Goal: Transaction & Acquisition: Purchase product/service

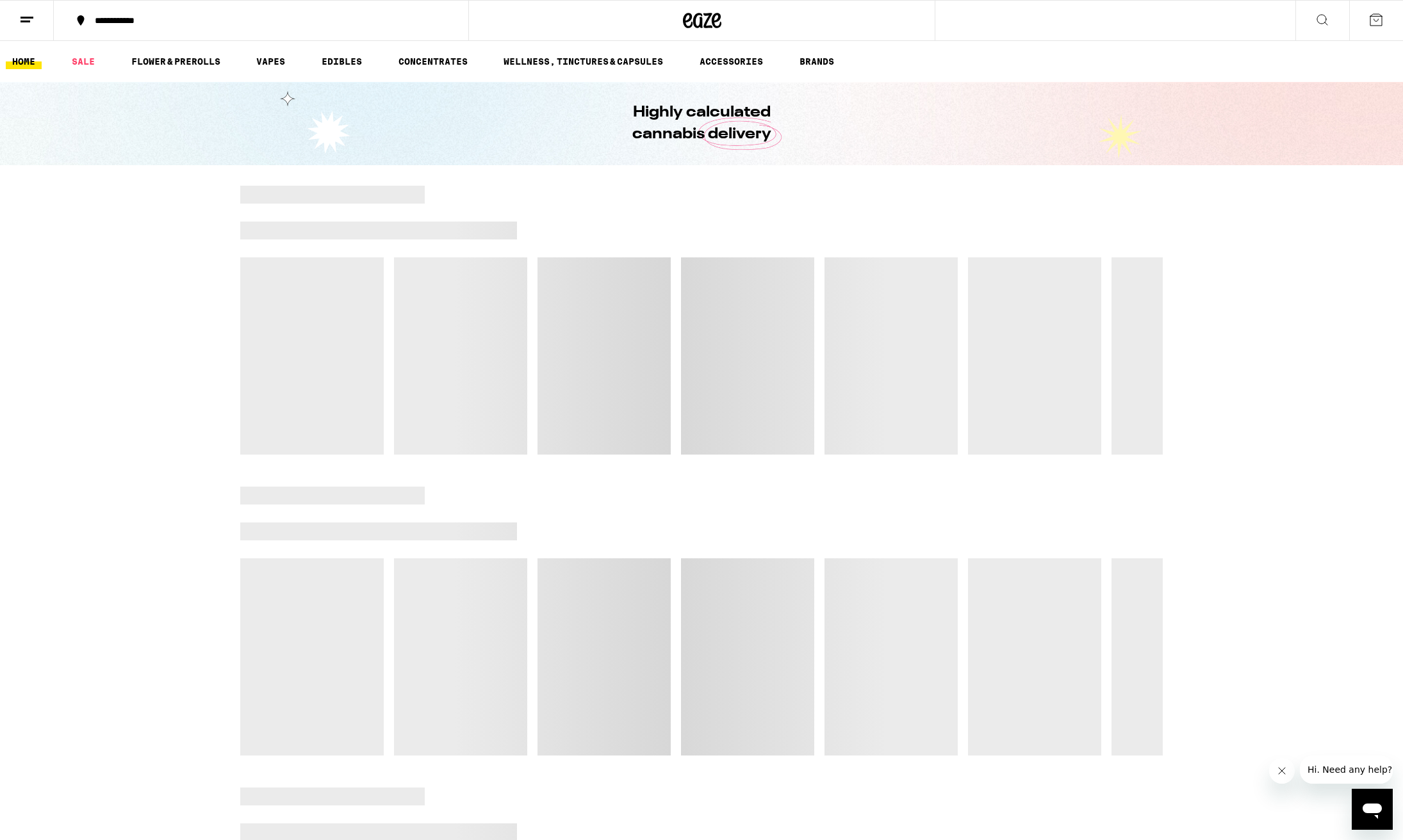
click at [1278, 770] on icon "Close message from company" at bounding box center [1282, 771] width 10 height 10
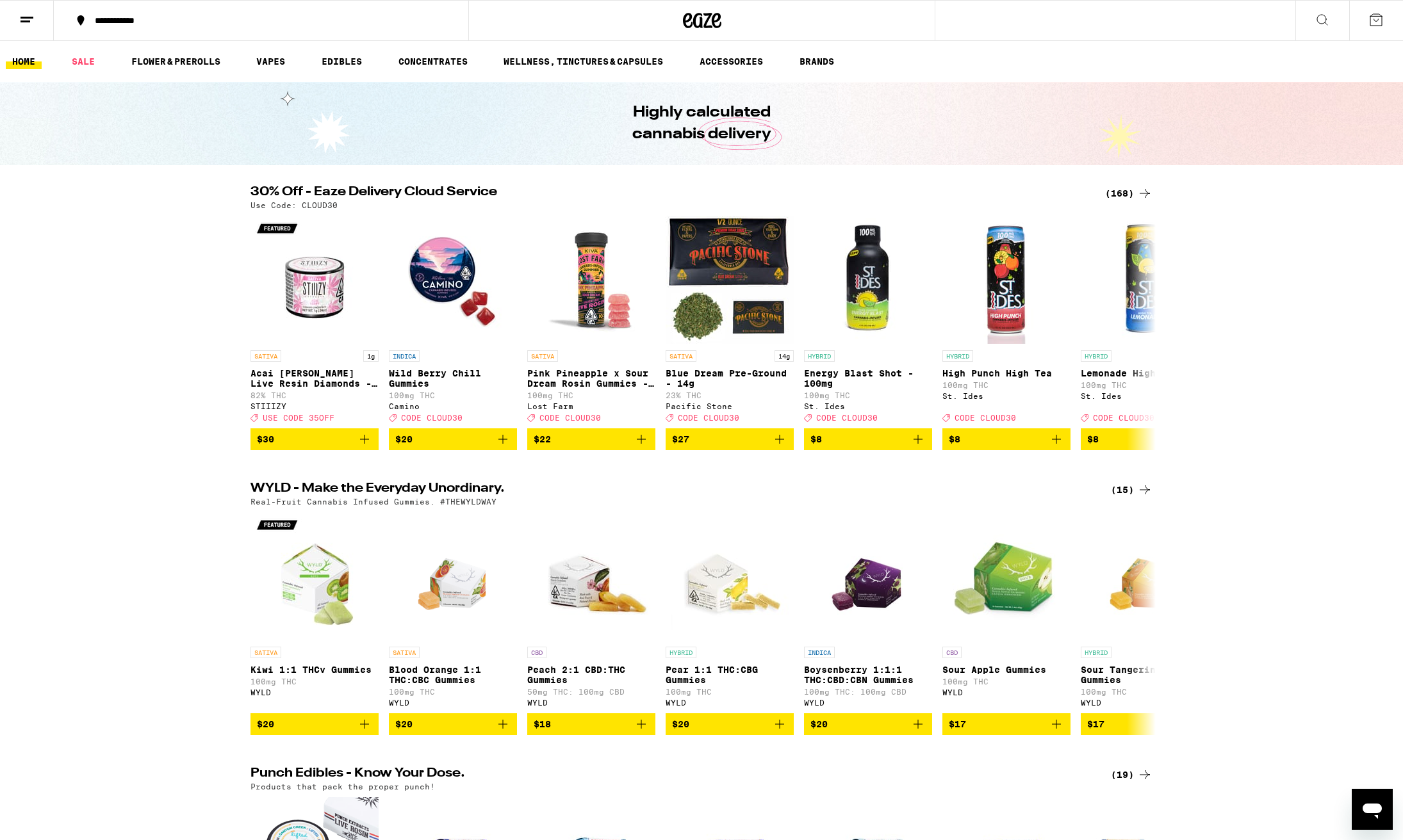
click at [1122, 193] on div "(168)" at bounding box center [1129, 193] width 48 height 15
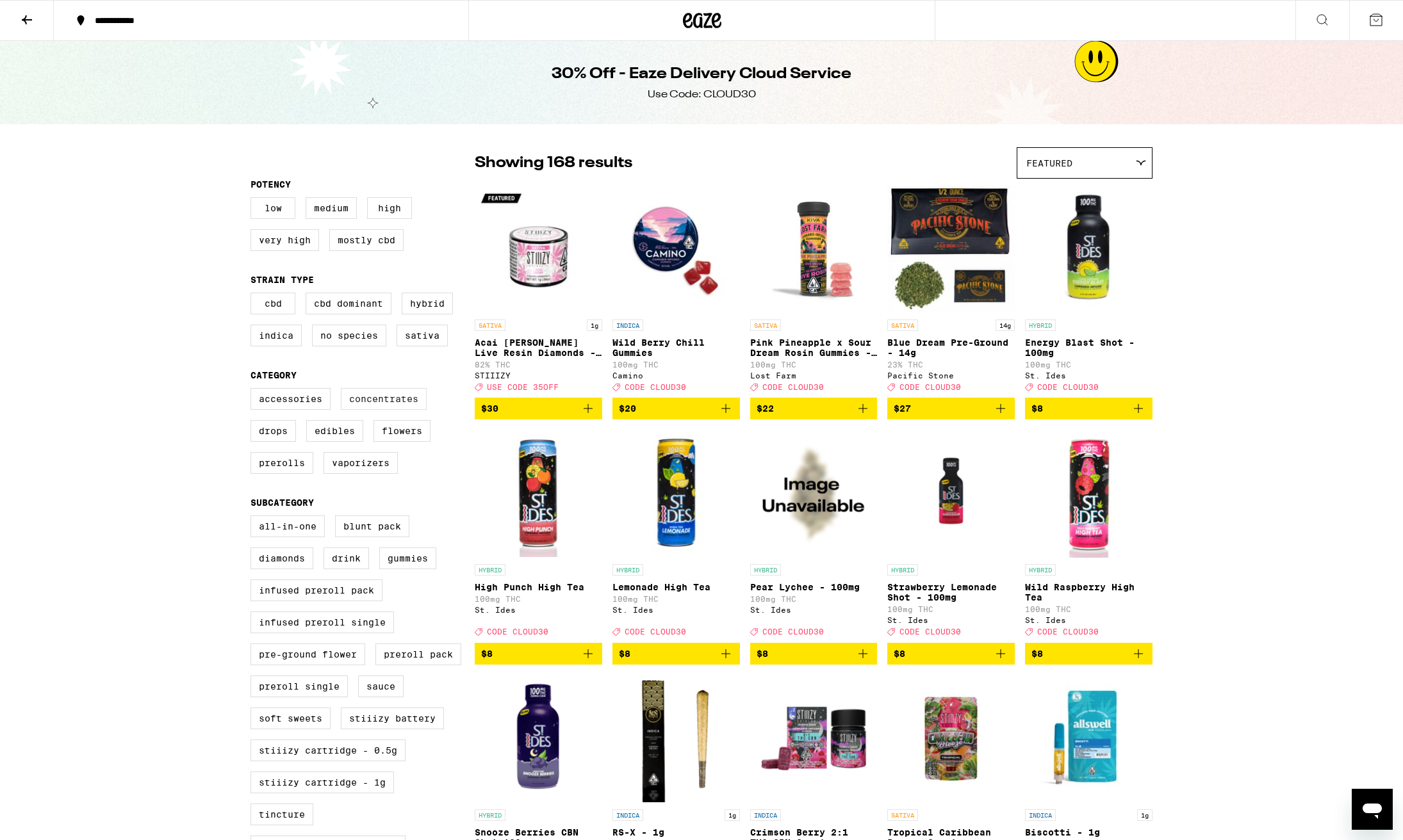
click at [389, 408] on label "Concentrates" at bounding box center [383, 399] width 86 height 22
click at [253, 391] on input "Concentrates" at bounding box center [253, 390] width 1 height 1
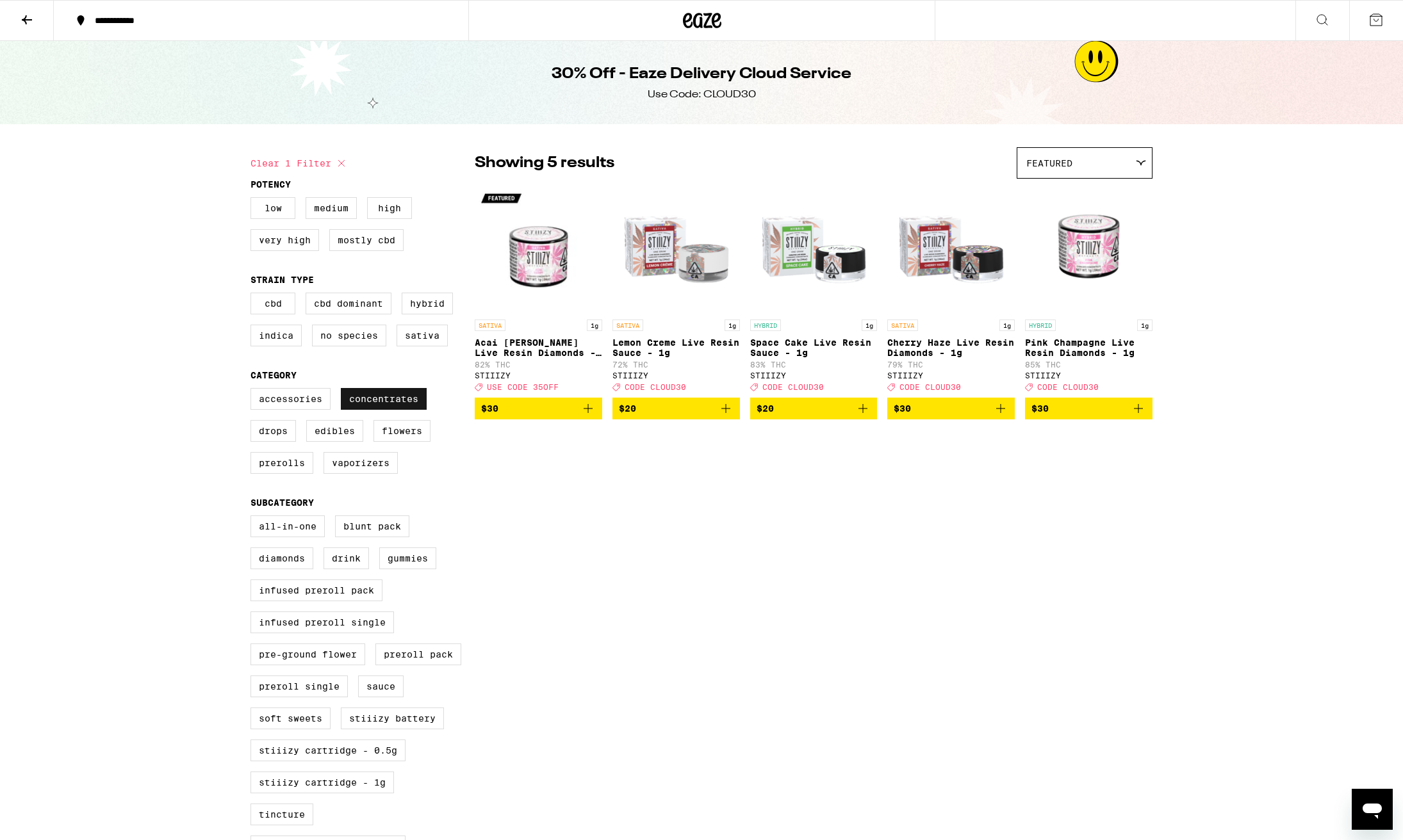
click at [389, 408] on label "Concentrates" at bounding box center [383, 399] width 86 height 22
click at [253, 391] on input "Concentrates" at bounding box center [253, 390] width 1 height 1
checkbox input "false"
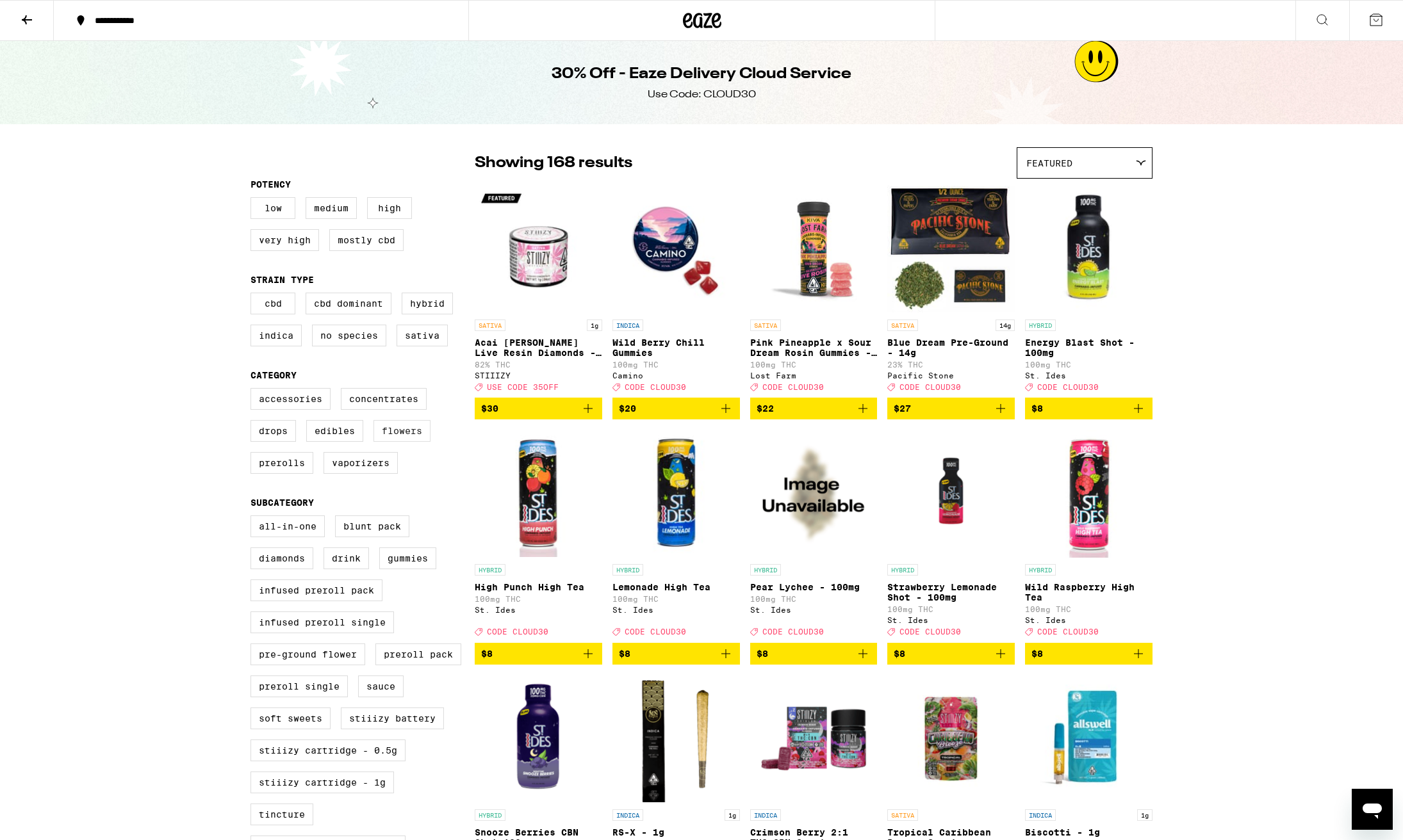
click at [404, 442] on label "Flowers" at bounding box center [402, 431] width 57 height 22
click at [253, 391] on input "Flowers" at bounding box center [253, 390] width 1 height 1
checkbox input "true"
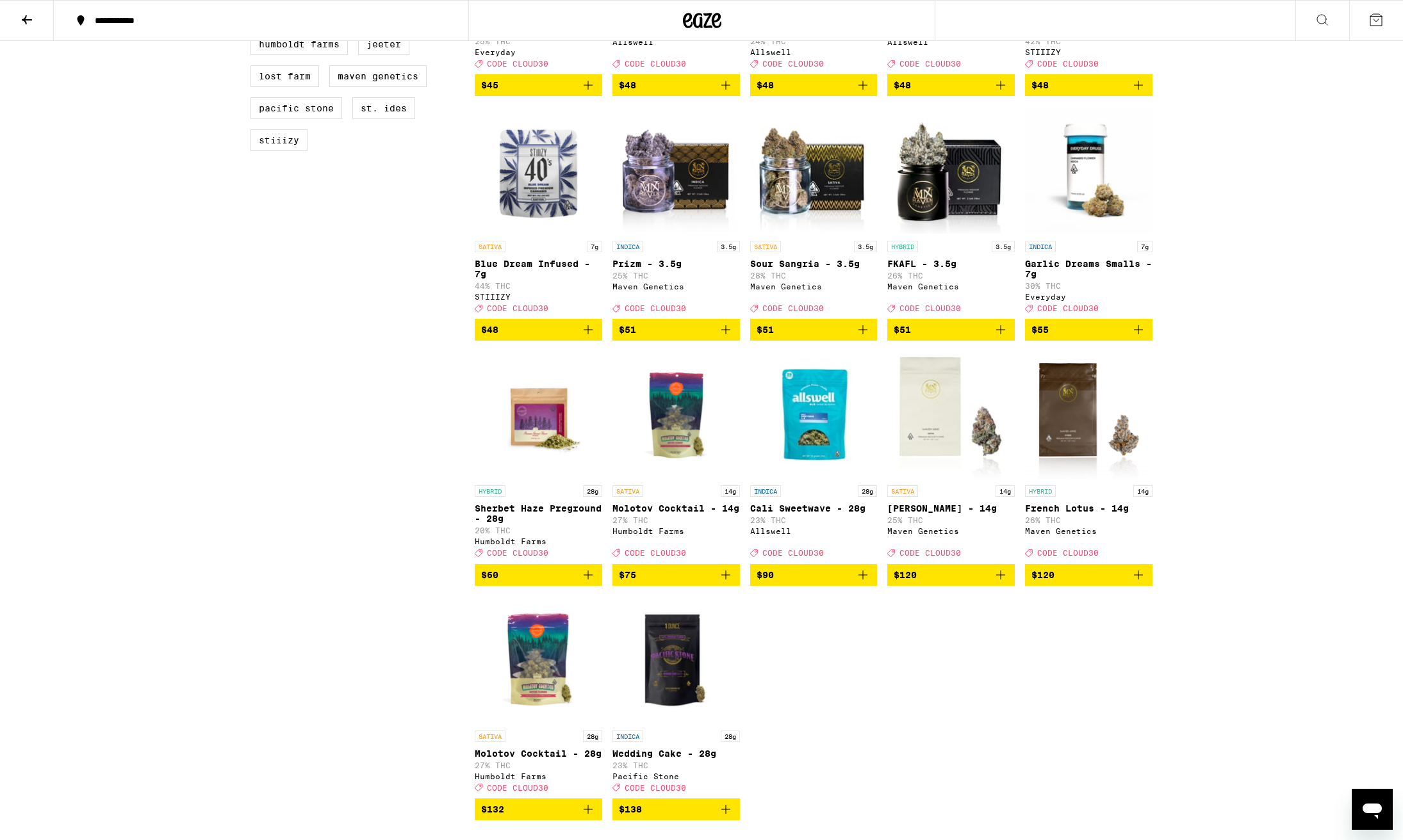
scroll to position [1190, 0]
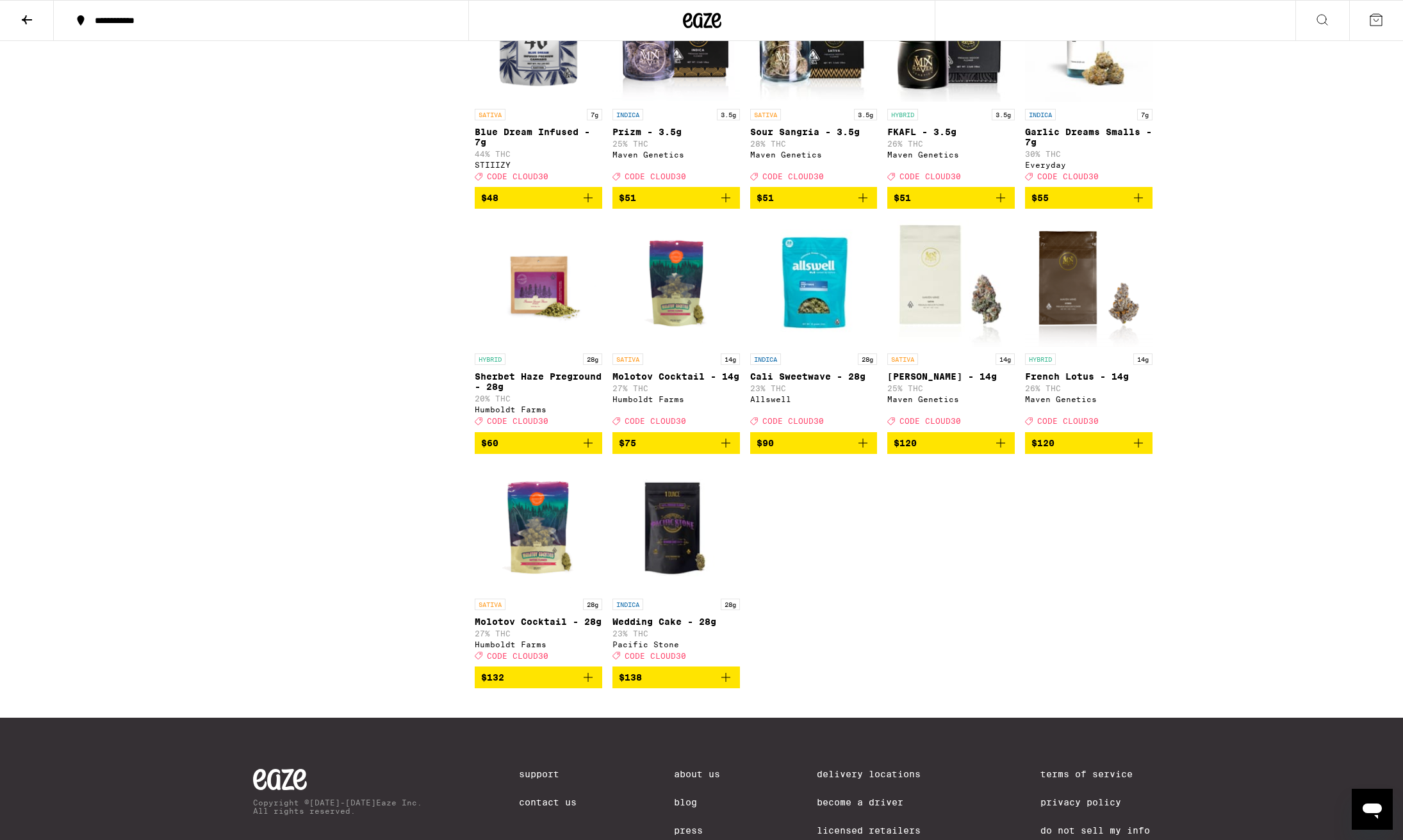
click at [725, 451] on icon "Add to bag" at bounding box center [725, 443] width 15 height 15
click at [1380, 23] on icon at bounding box center [1377, 20] width 12 height 12
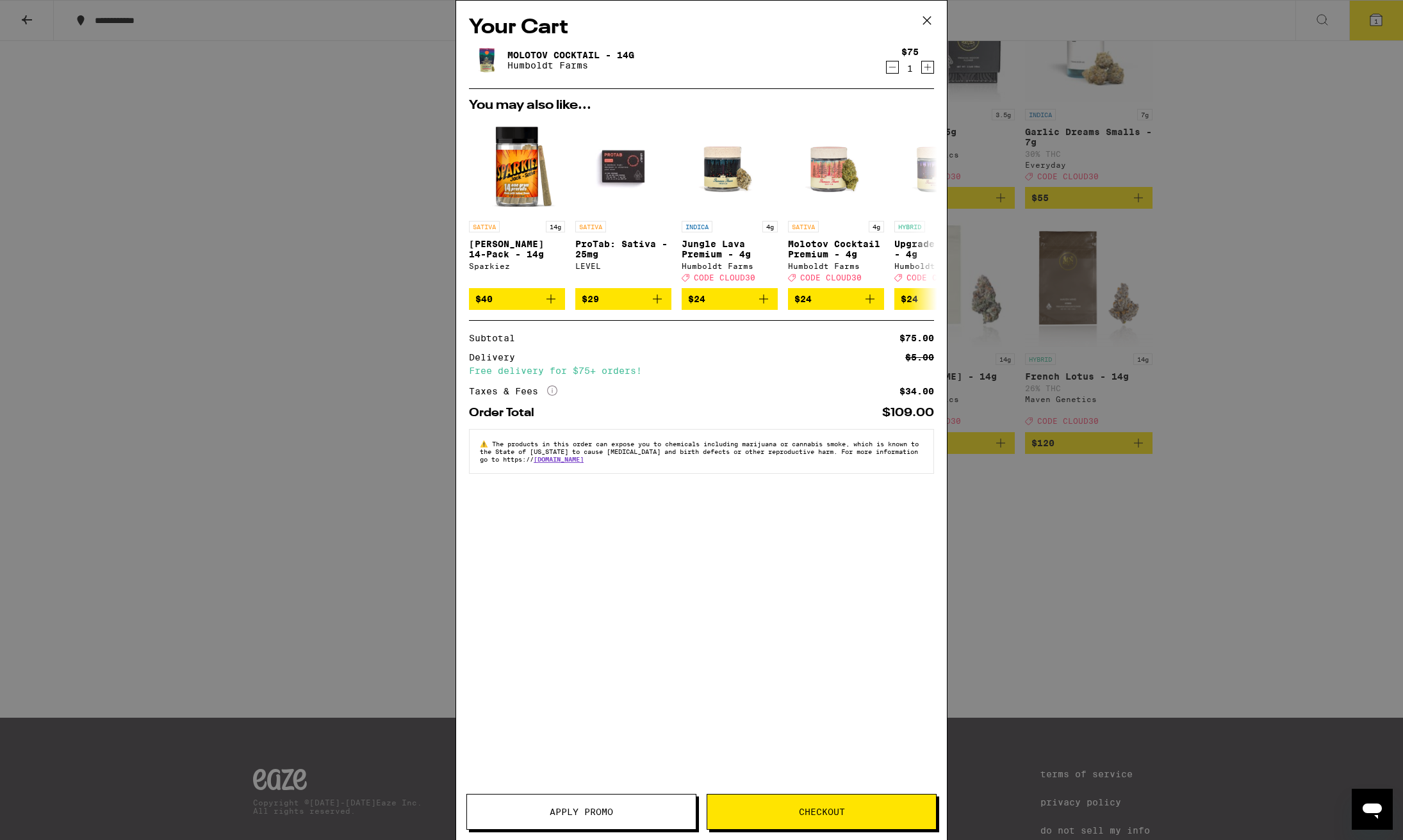
click at [597, 814] on span "Apply Promo" at bounding box center [581, 812] width 64 height 9
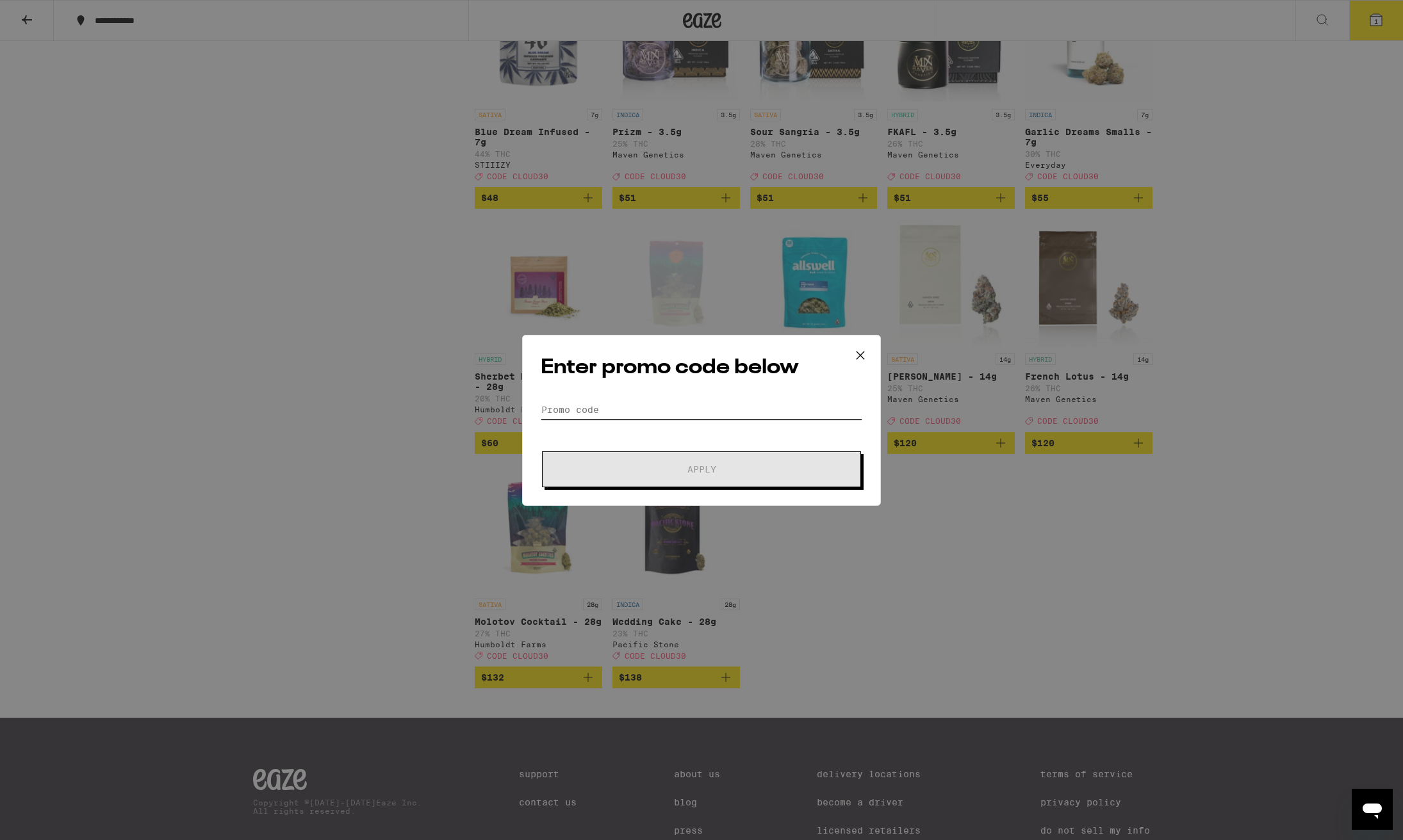
click at [577, 413] on input "Promo Code" at bounding box center [701, 410] width 322 height 19
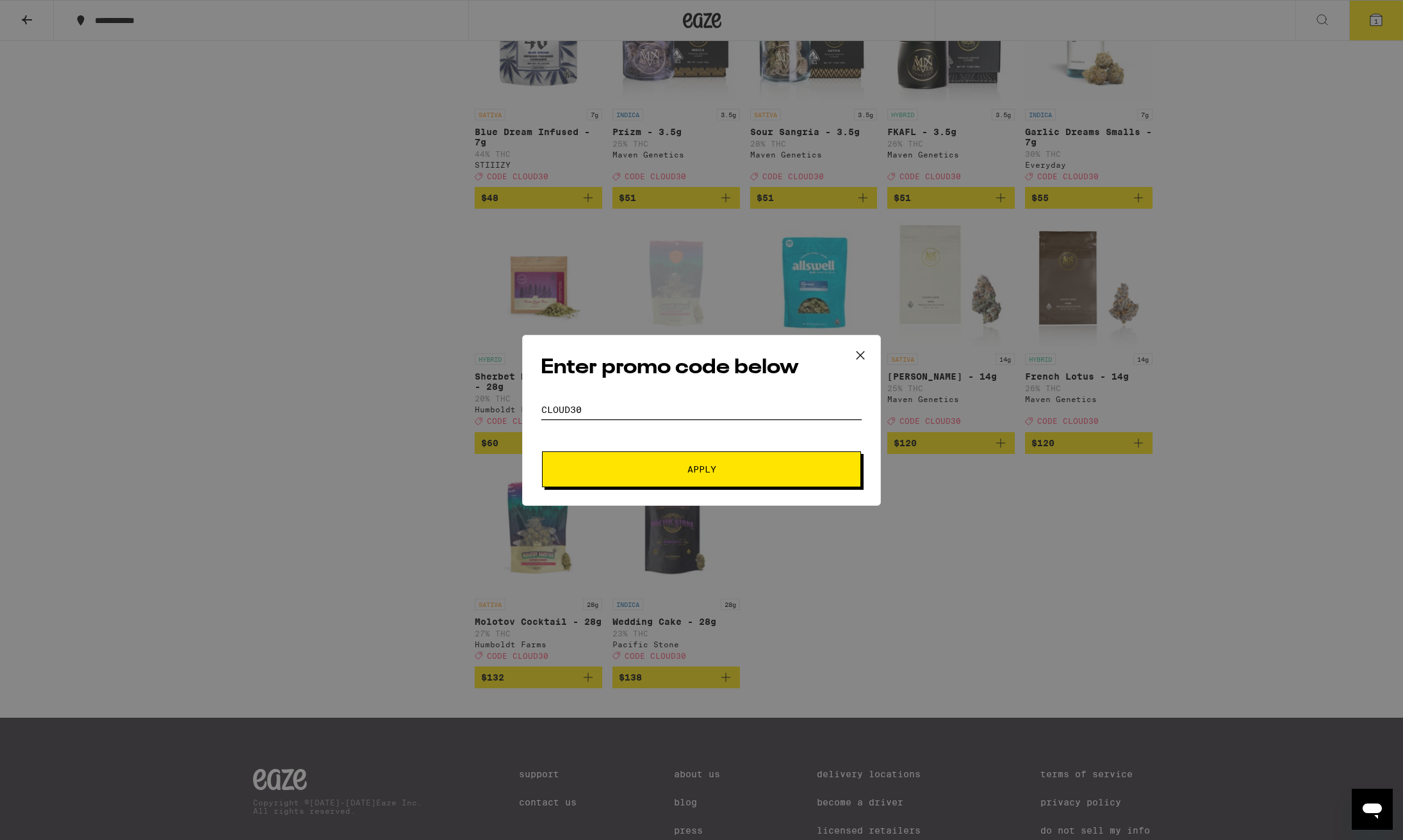
type input "cloud30"
click at [702, 469] on button "Apply" at bounding box center [702, 469] width 319 height 36
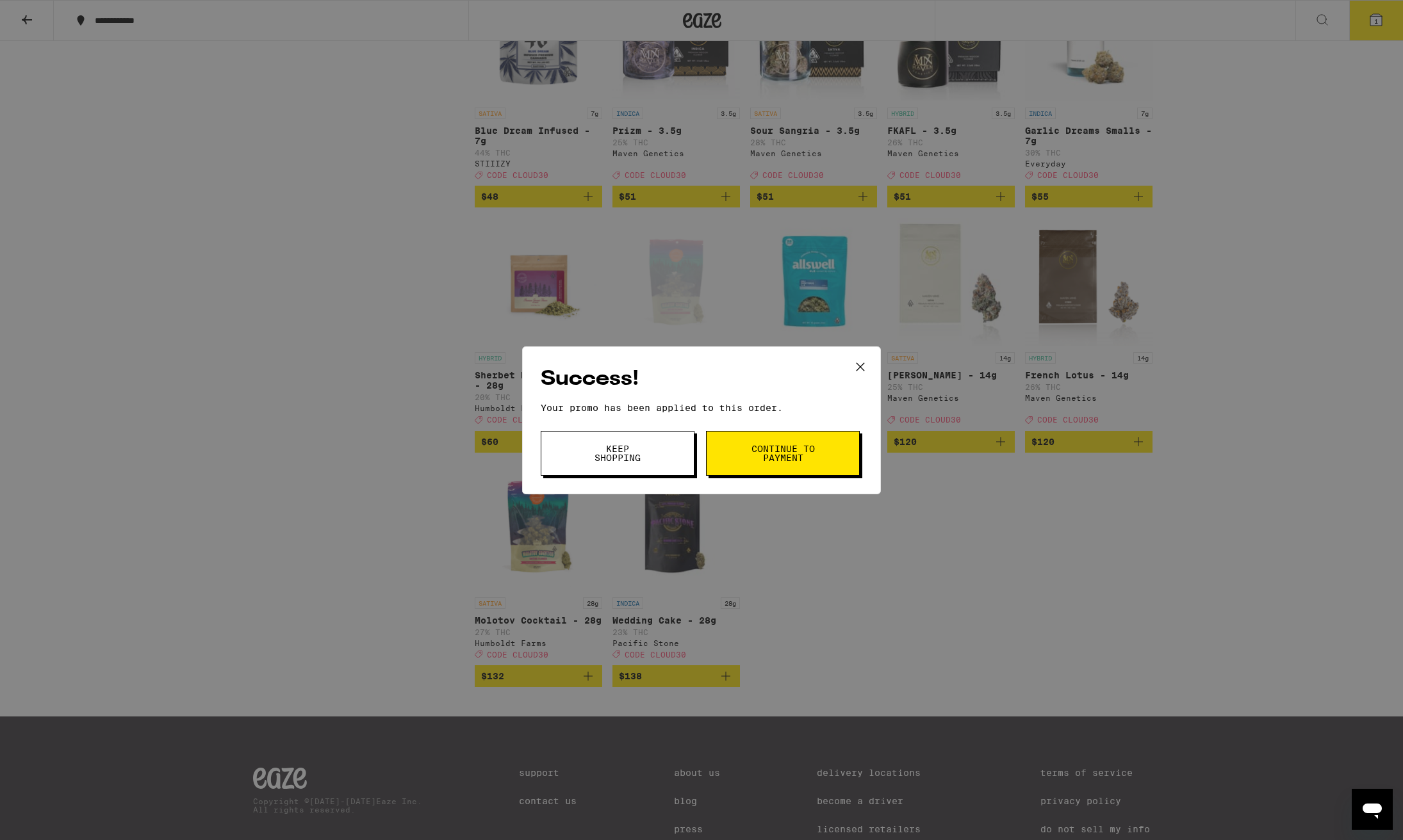
scroll to position [1192, 2]
click at [435, 420] on div "Success! Your promo has been applied to this order. Promo Code cloud30 Keep Sho…" at bounding box center [701, 420] width 1403 height 840
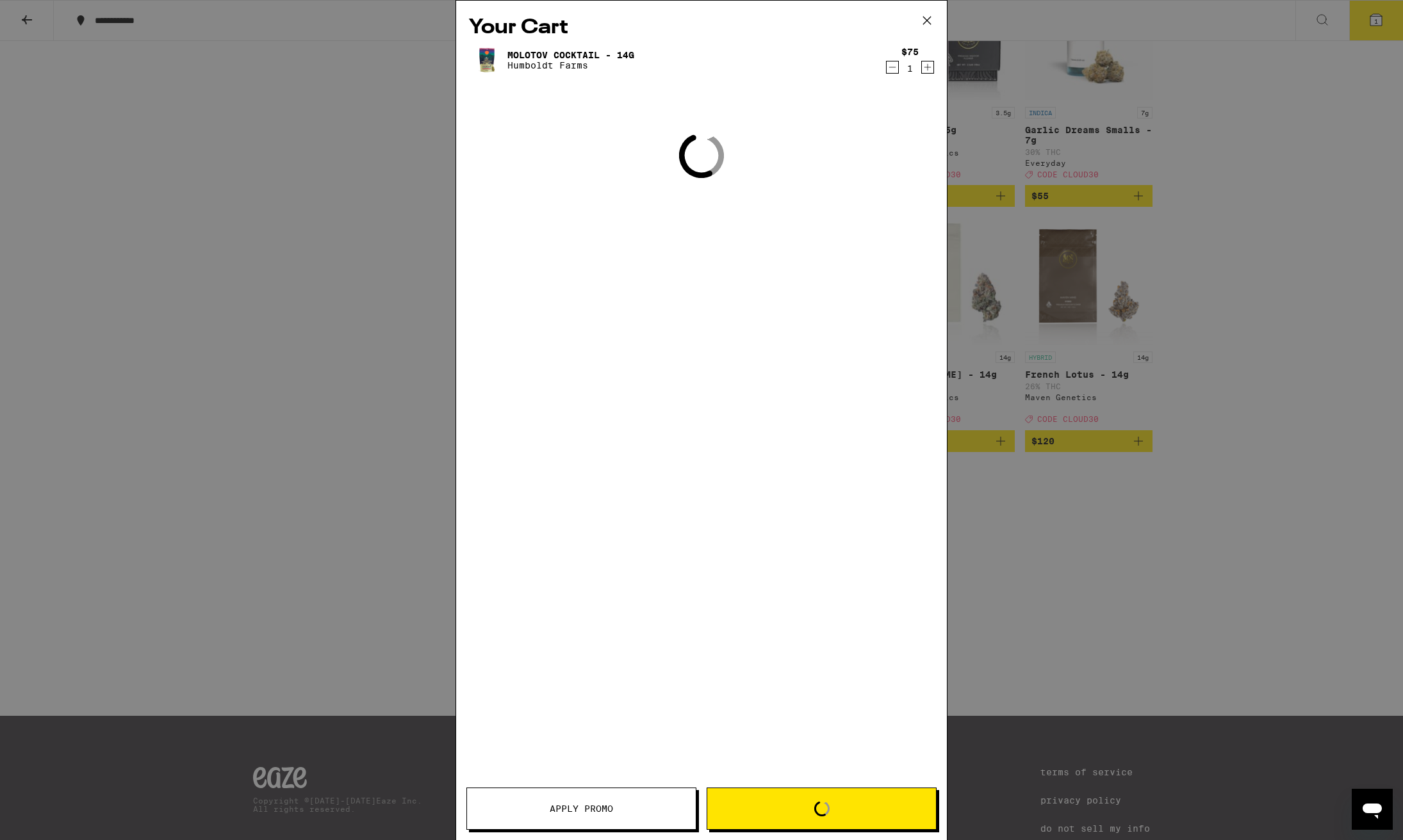
scroll to position [1190, 0]
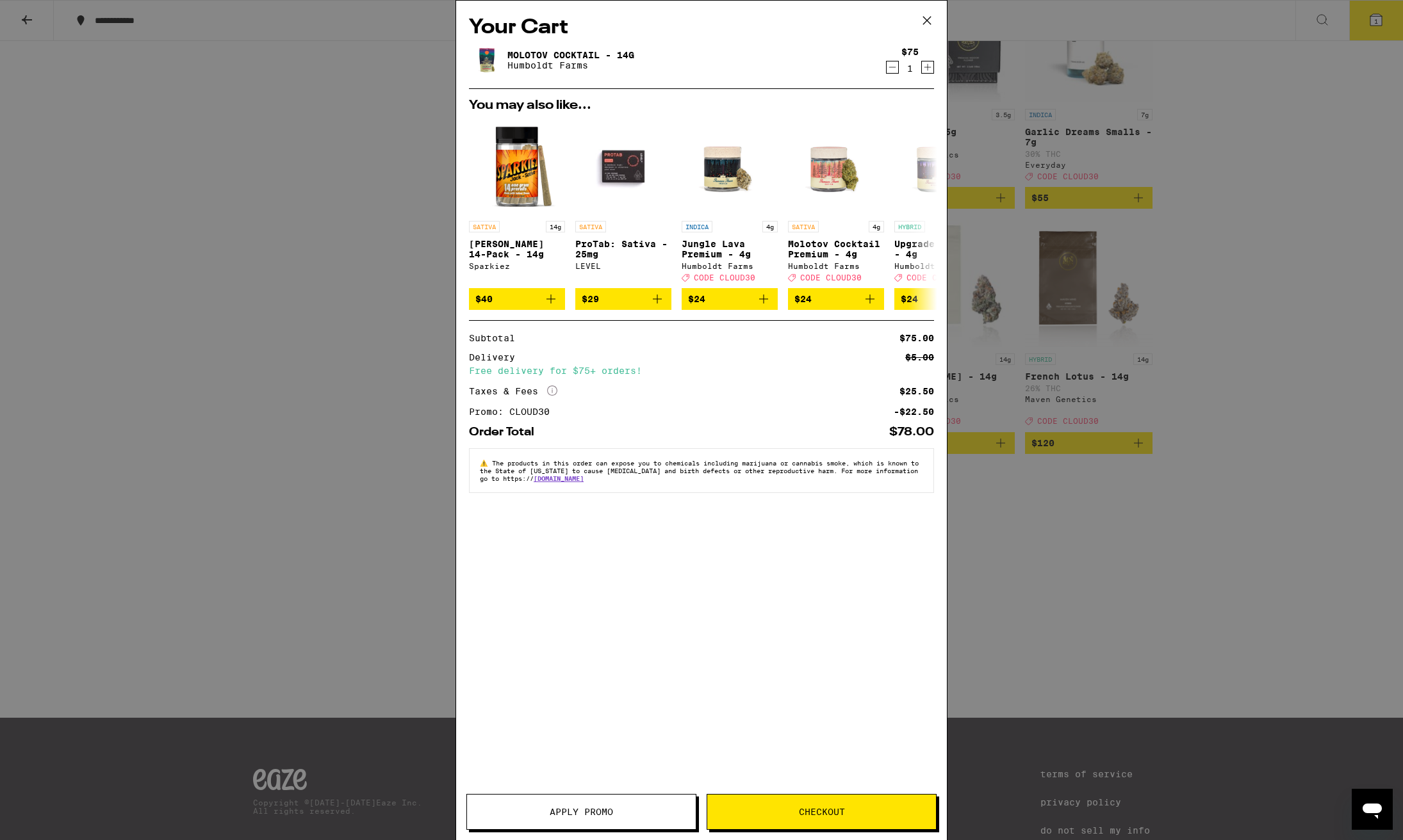
click at [928, 19] on icon at bounding box center [927, 21] width 19 height 19
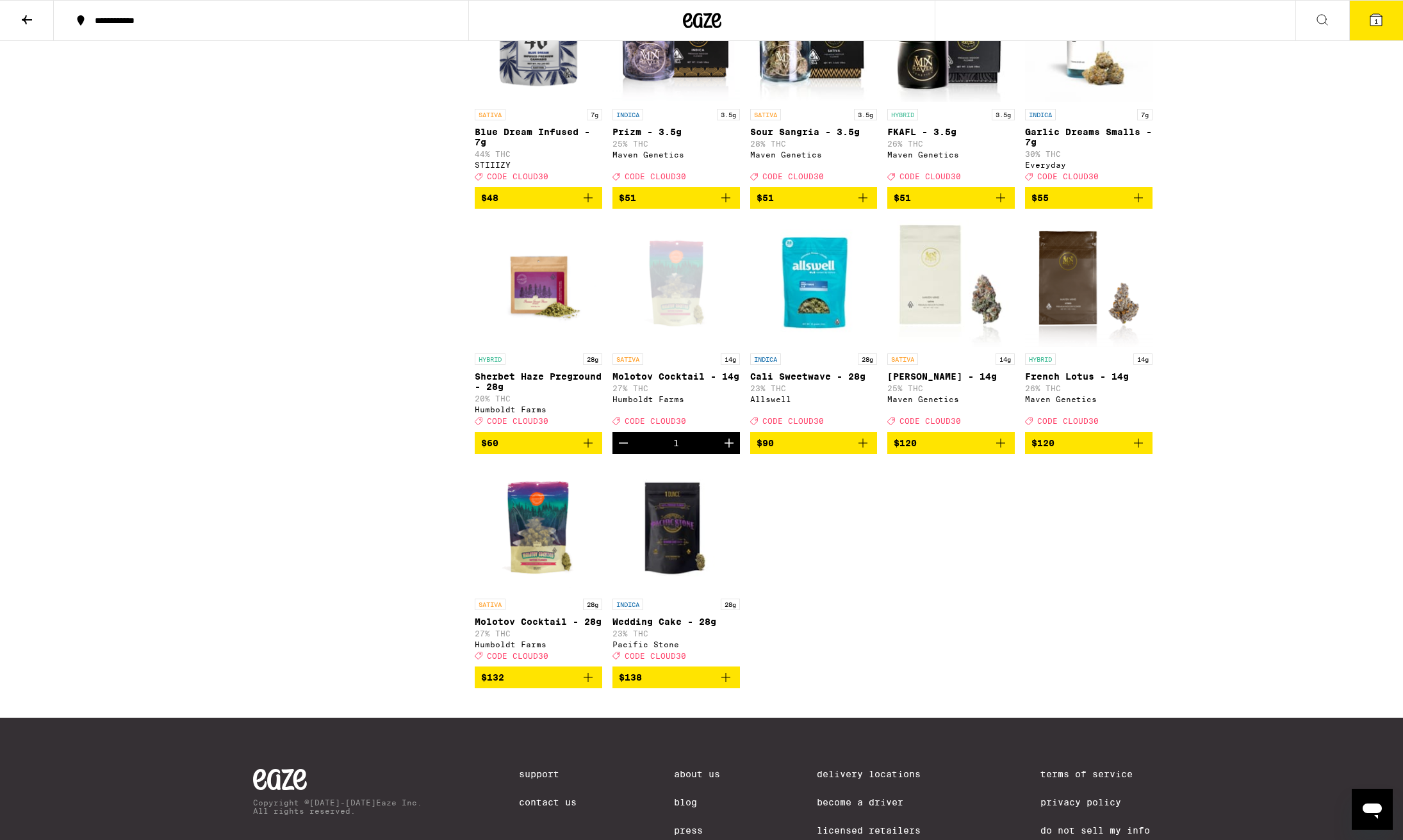
click at [1370, 19] on icon at bounding box center [1376, 20] width 15 height 15
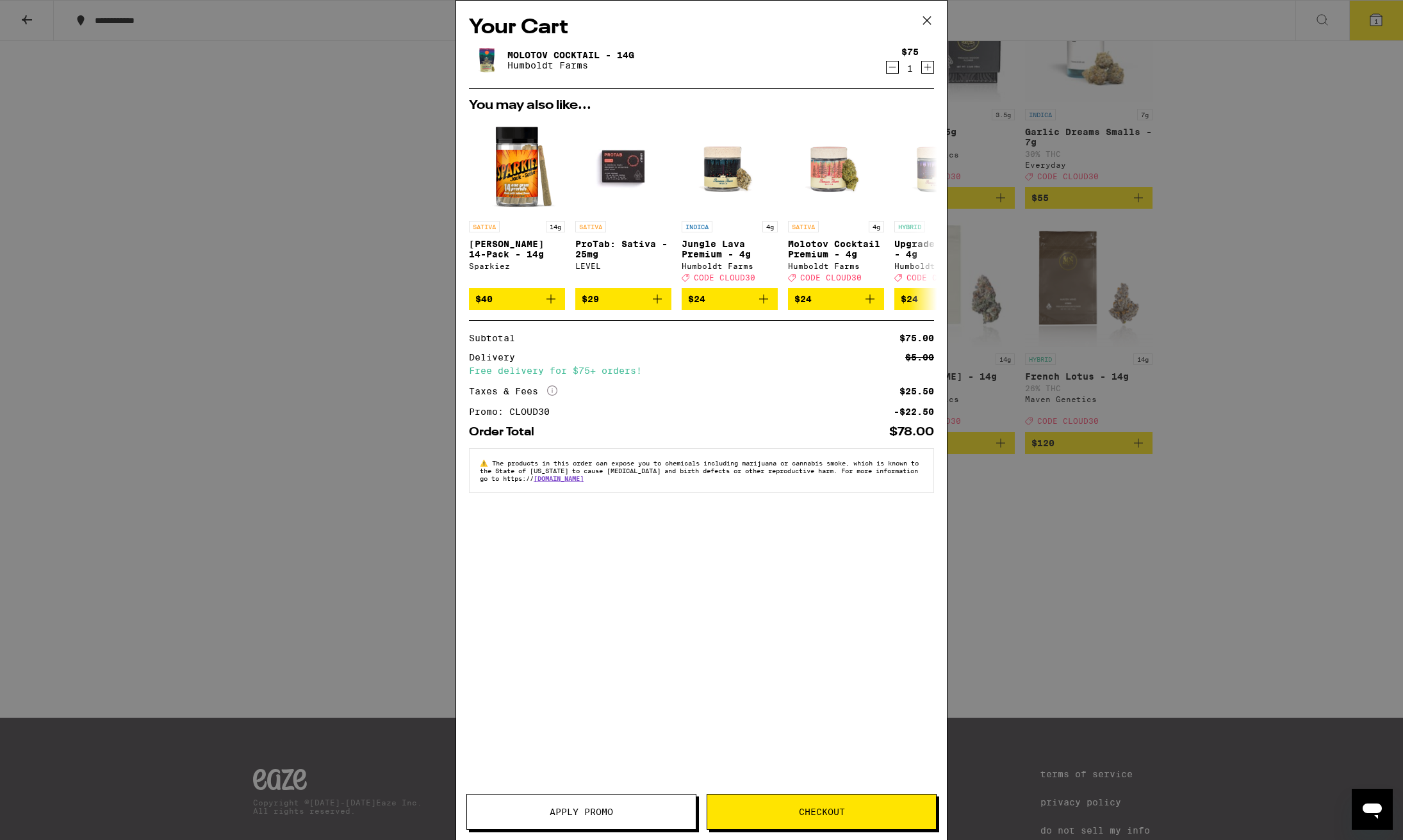
click at [1288, 142] on div "Your Cart Molotov Cocktail - 14g Humboldt Farms $75 1 You may also like... SATI…" at bounding box center [701, 420] width 1403 height 840
